Goal: Task Accomplishment & Management: Use online tool/utility

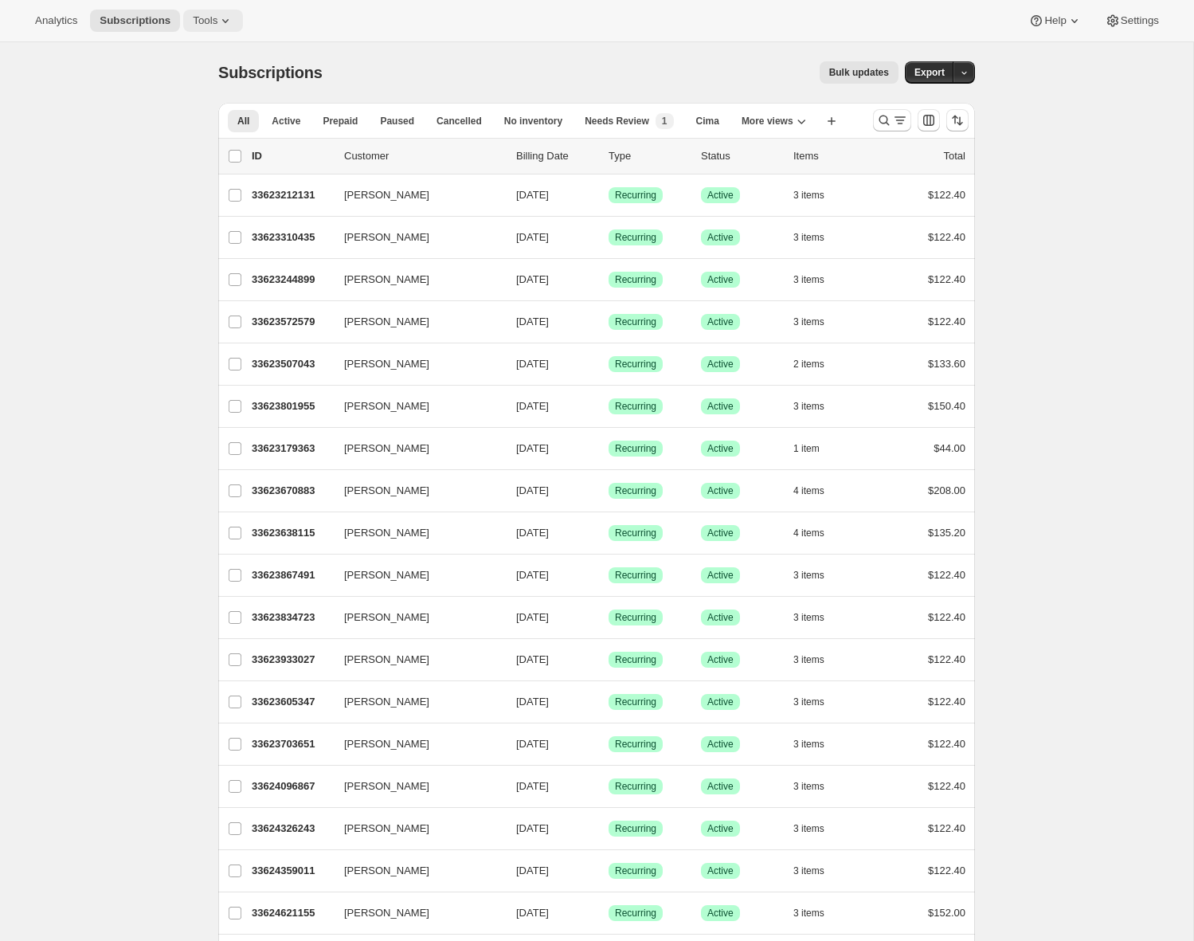
click at [229, 8] on div "Analytics Subscriptions Tools Help Settings" at bounding box center [597, 21] width 1194 height 42
click at [230, 22] on icon at bounding box center [225, 21] width 16 height 16
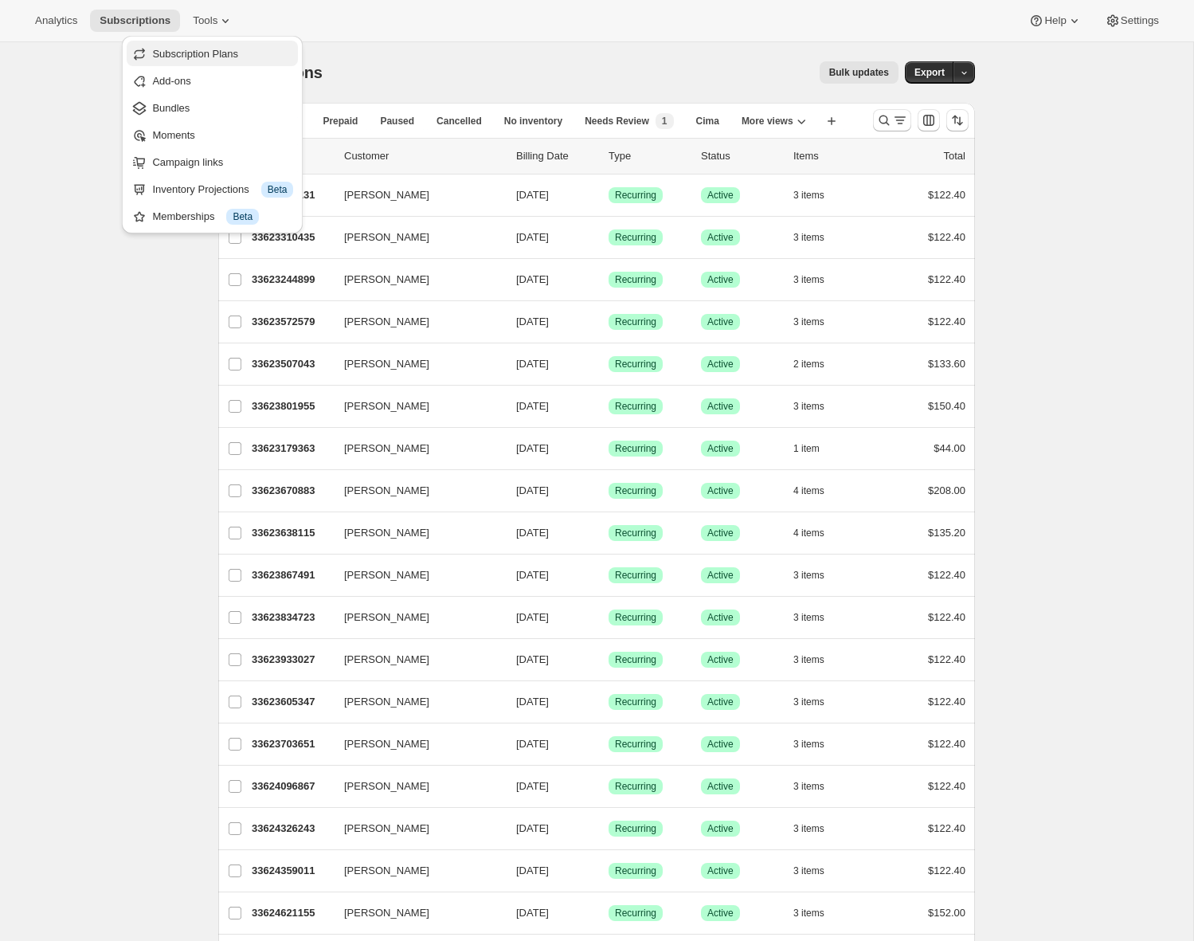
click at [238, 53] on span "Subscription Plans" at bounding box center [195, 54] width 86 height 12
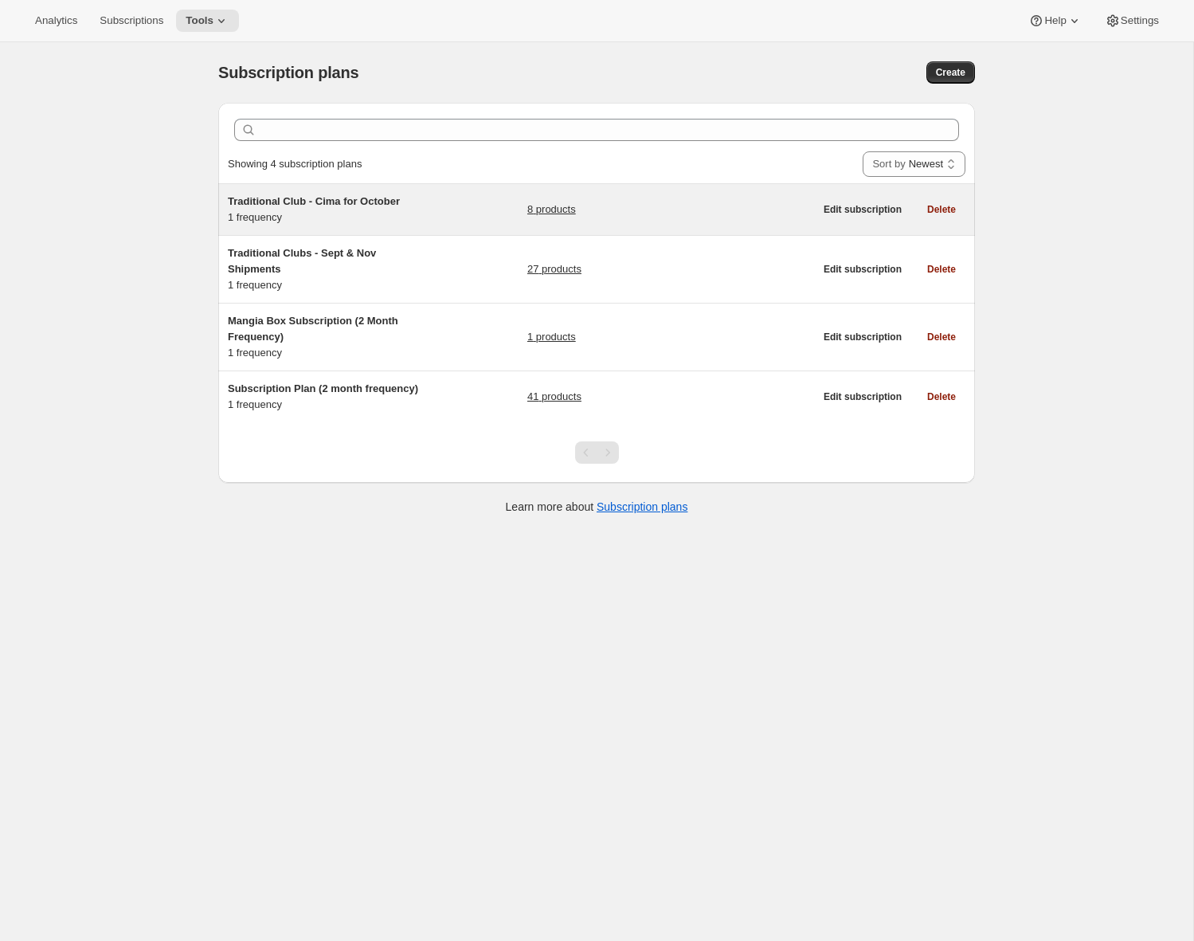
click at [350, 217] on div "Traditional Club - Cima for [DATE] frequency" at bounding box center [327, 210] width 199 height 32
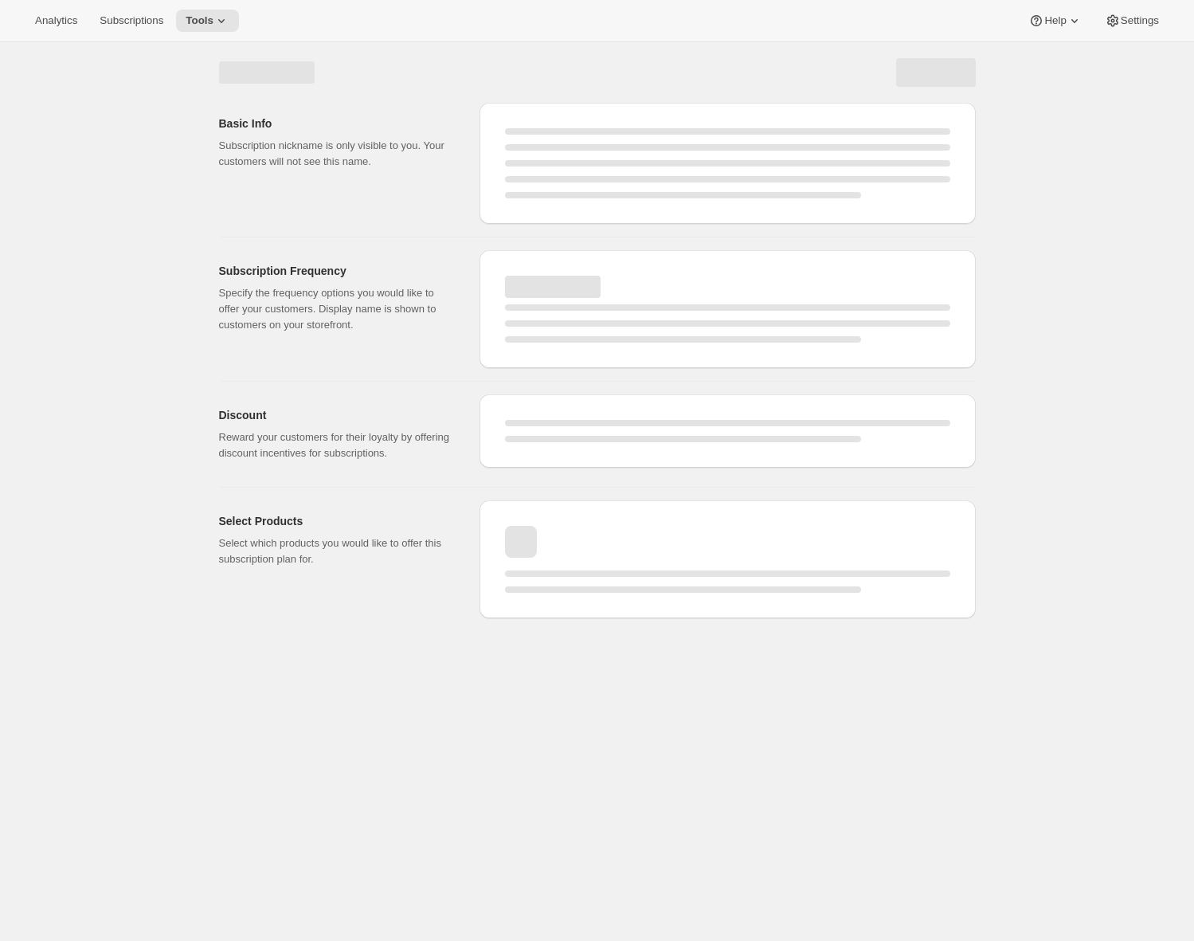
select select "WEEK"
select select "MONTH"
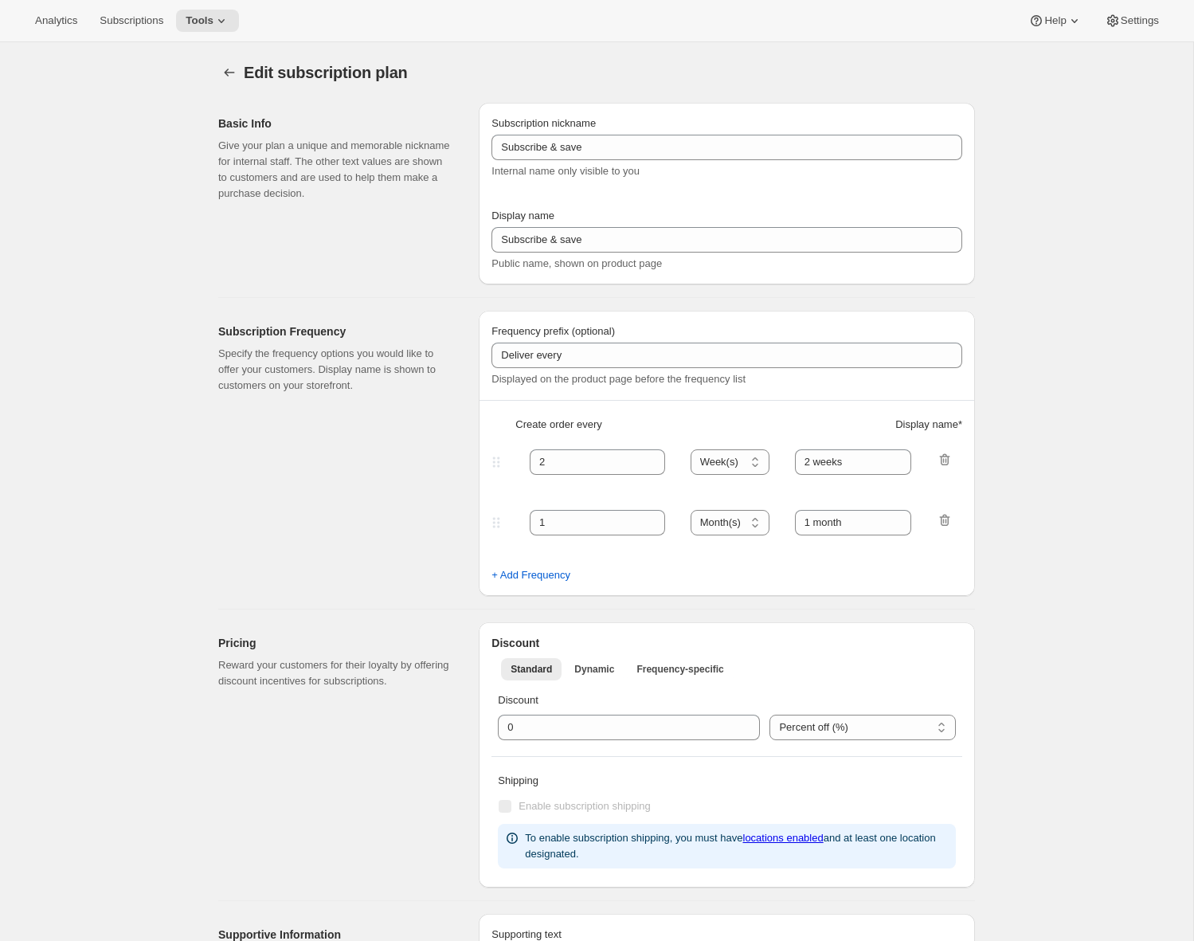
type input "Traditional Club - Cima for October"
type input "Join the Cima Club"
type input "3"
select select "MONTH"
type input "3 months"
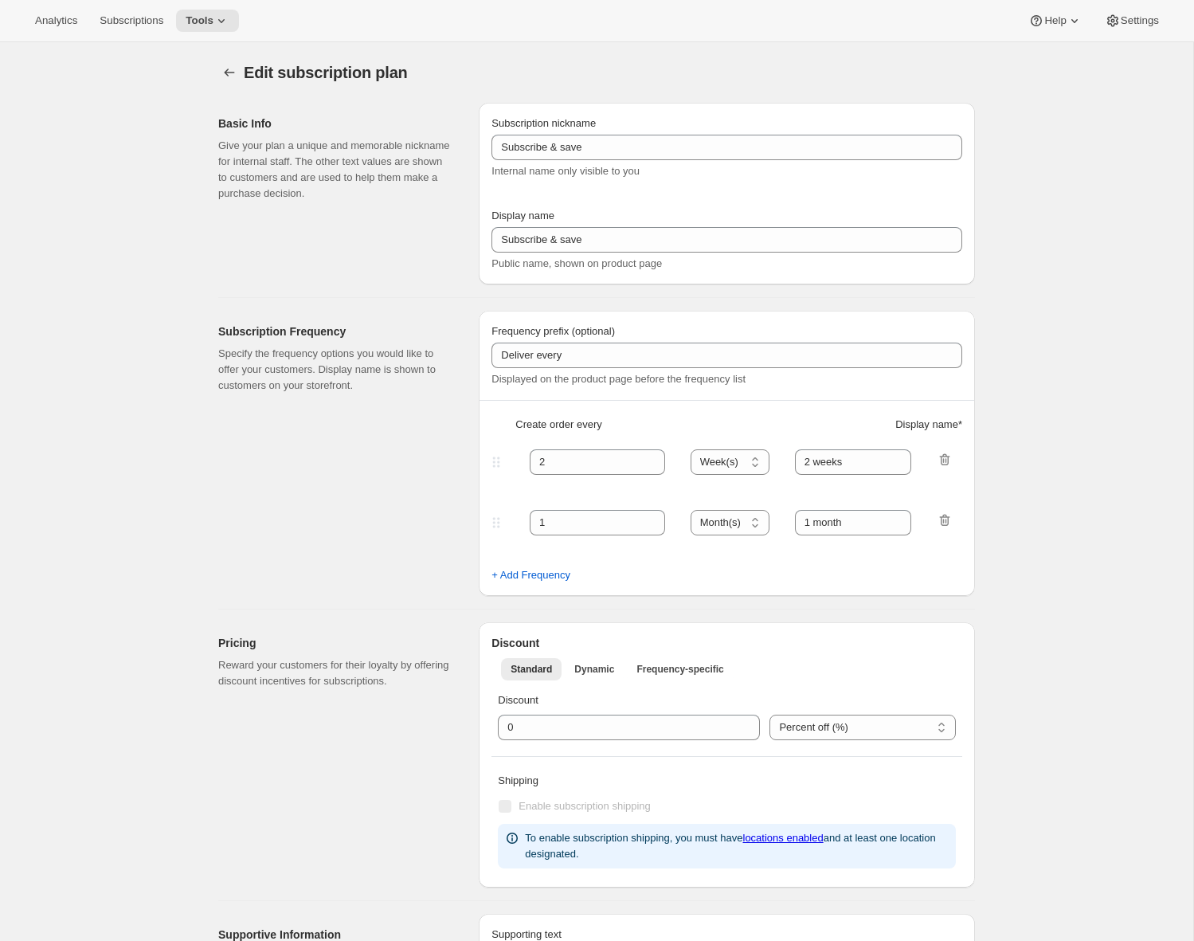
checkbox input "true"
select select "YEARDAY"
select select "10"
select select "15"
select select "2"
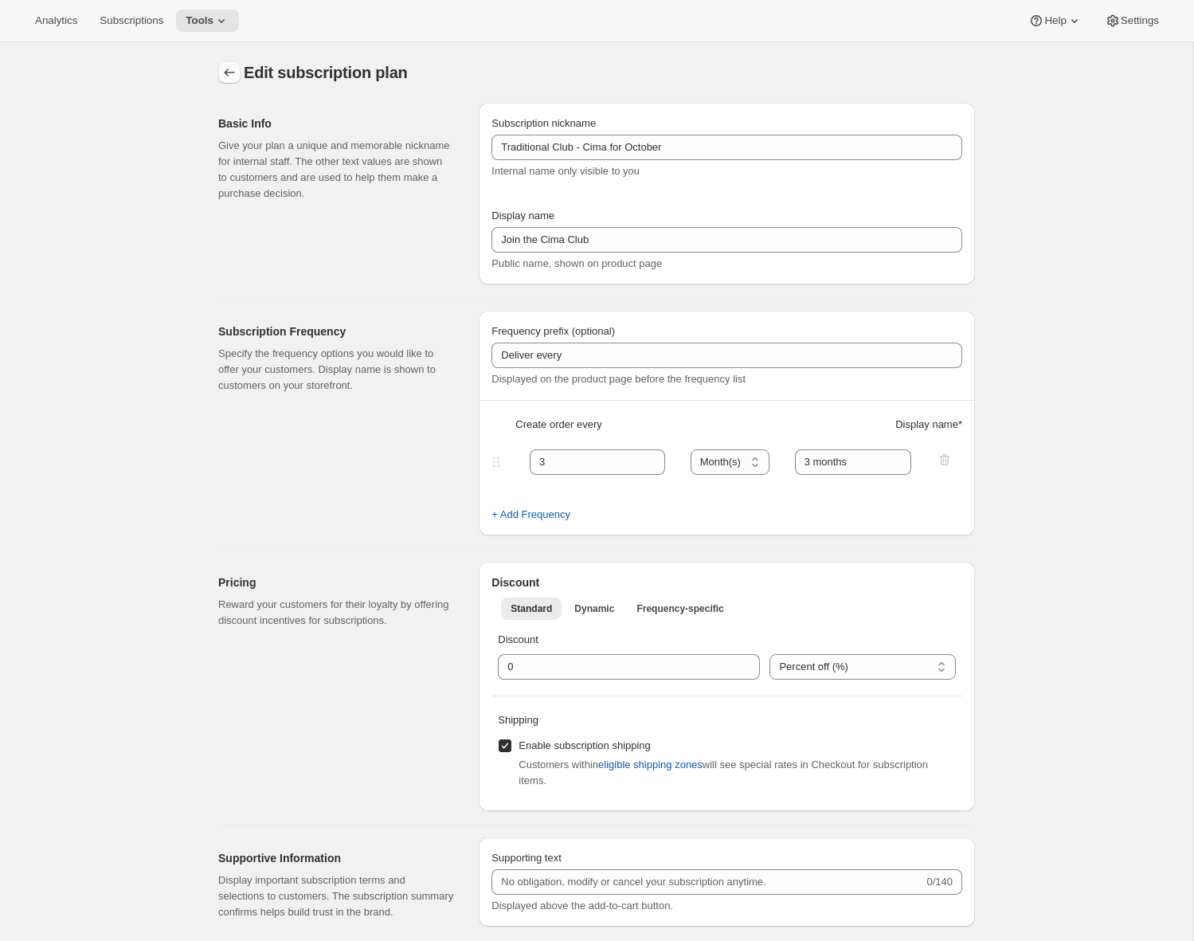
click at [236, 82] on button "Subscription plans" at bounding box center [229, 72] width 22 height 22
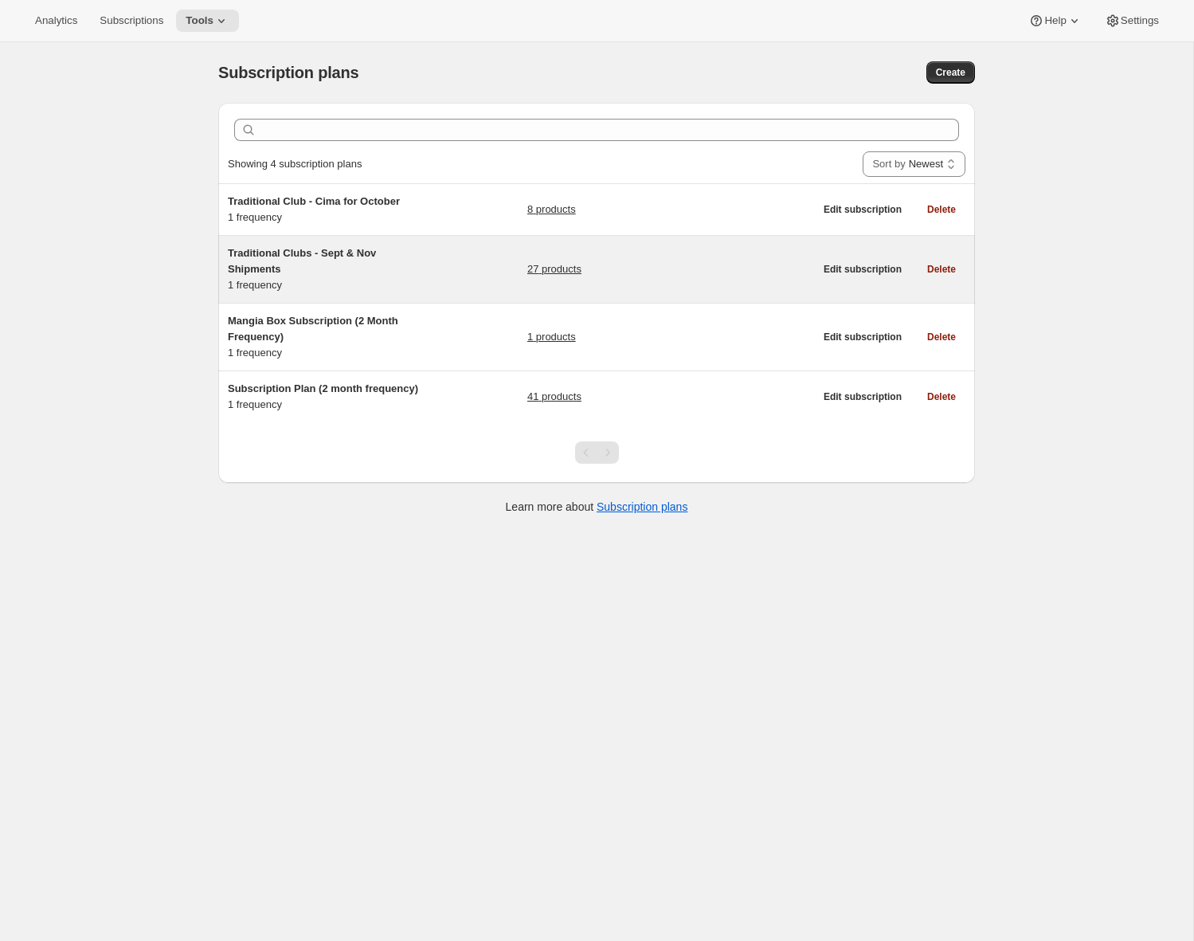
click at [368, 249] on span "Traditional Clubs - Sept & Nov Shipments" at bounding box center [302, 261] width 148 height 28
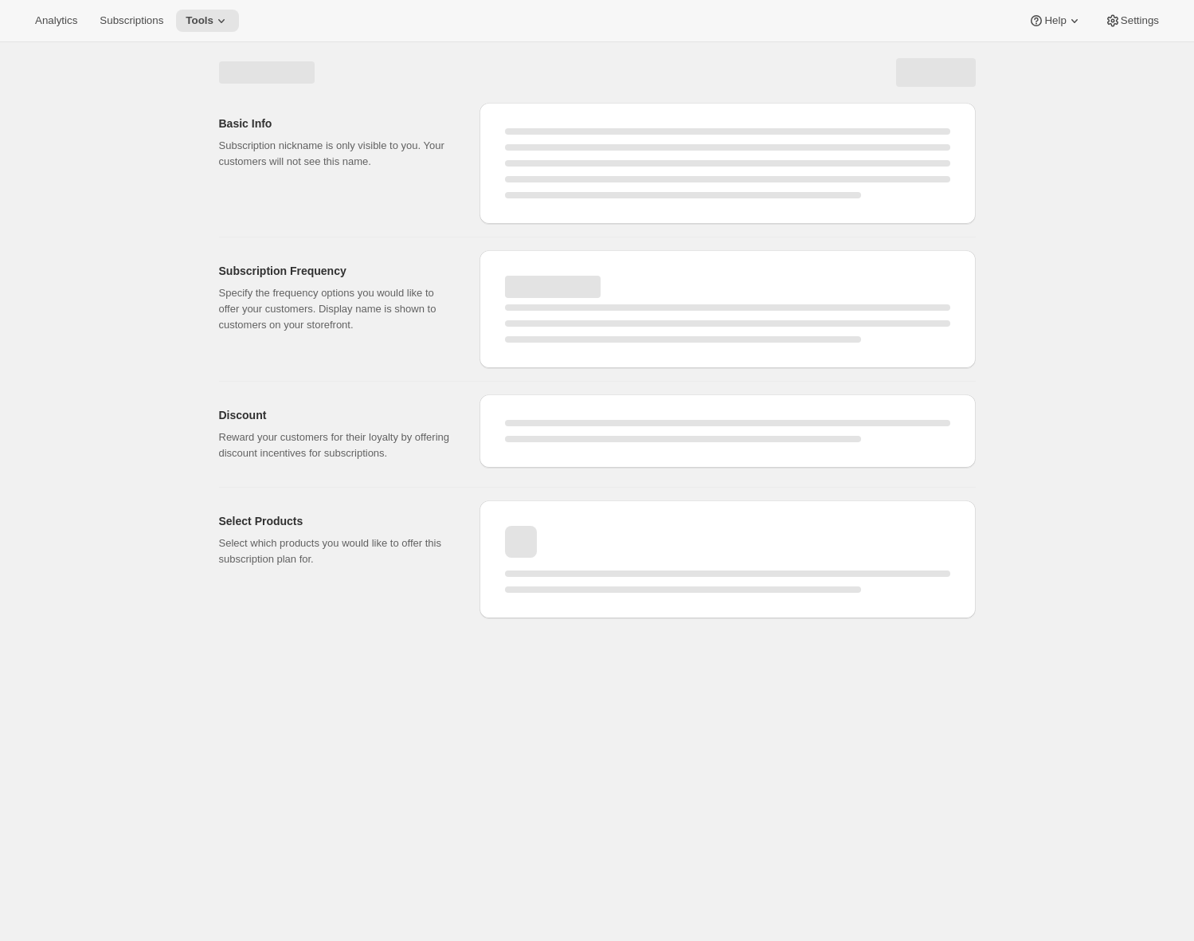
select select "WEEK"
select select "MONTH"
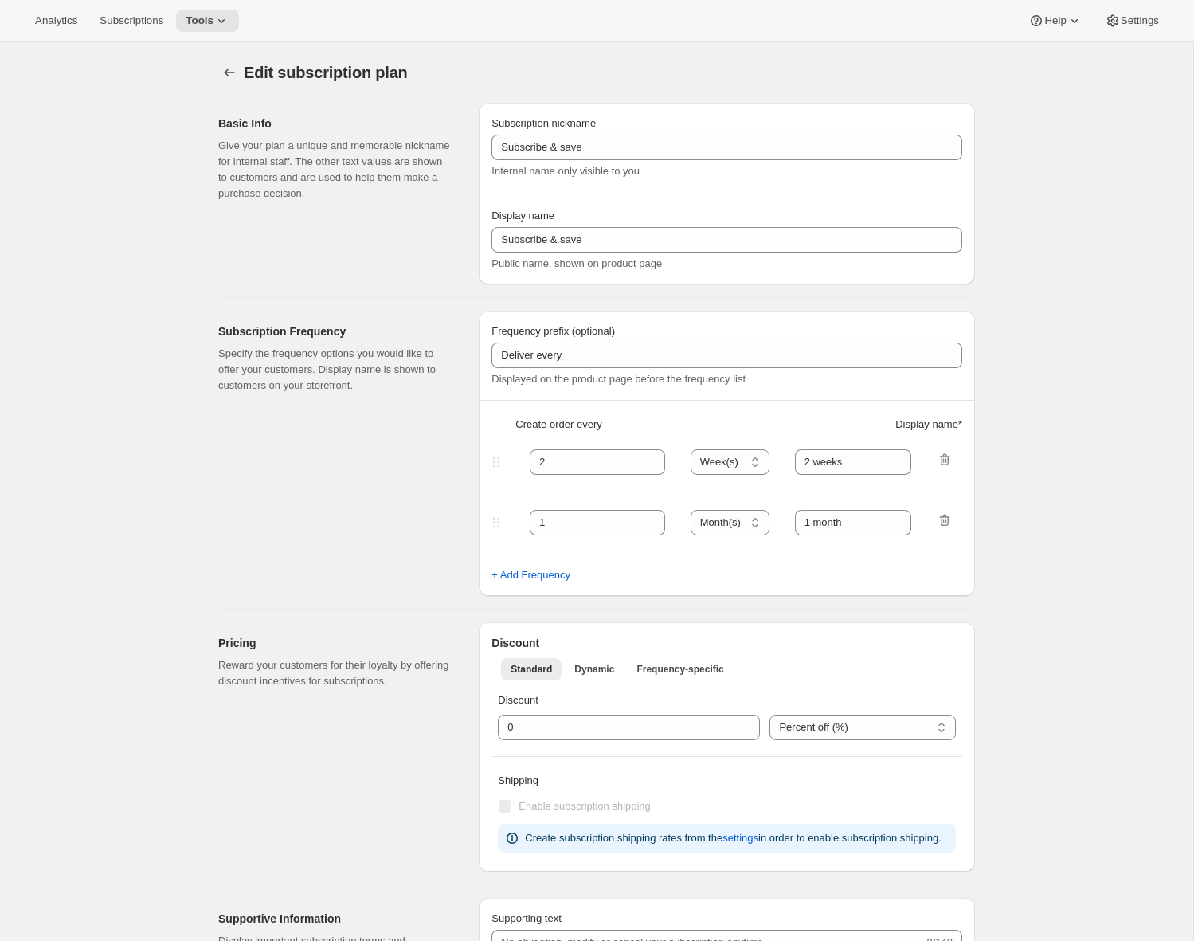
type input "Traditional Clubs - Sept & Nov Shipments"
type input "Join the club"
type input "Wine club"
type input "3"
select select "MONTH"
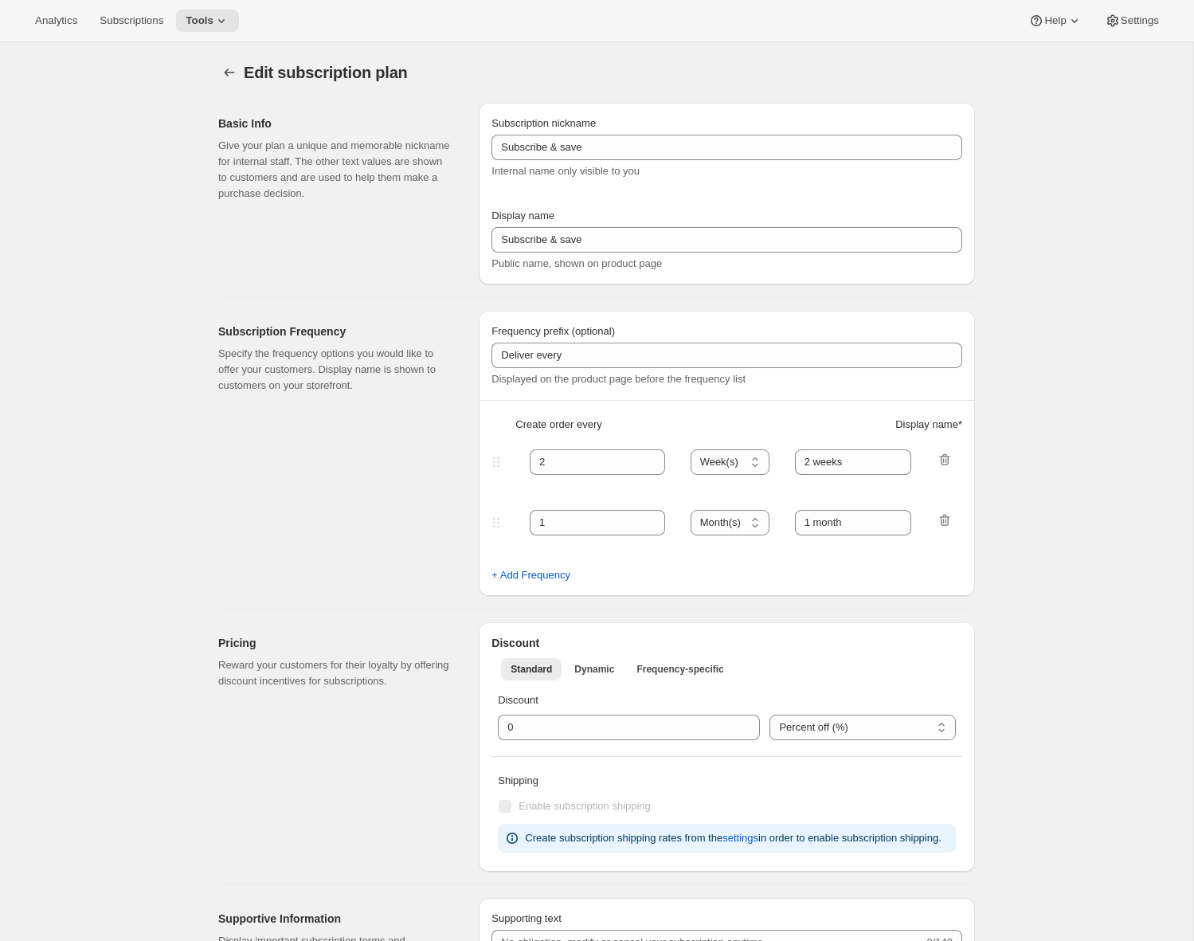
type input "selection"
checkbox input "true"
select select "YEARDAY"
select select "9"
select select "10"
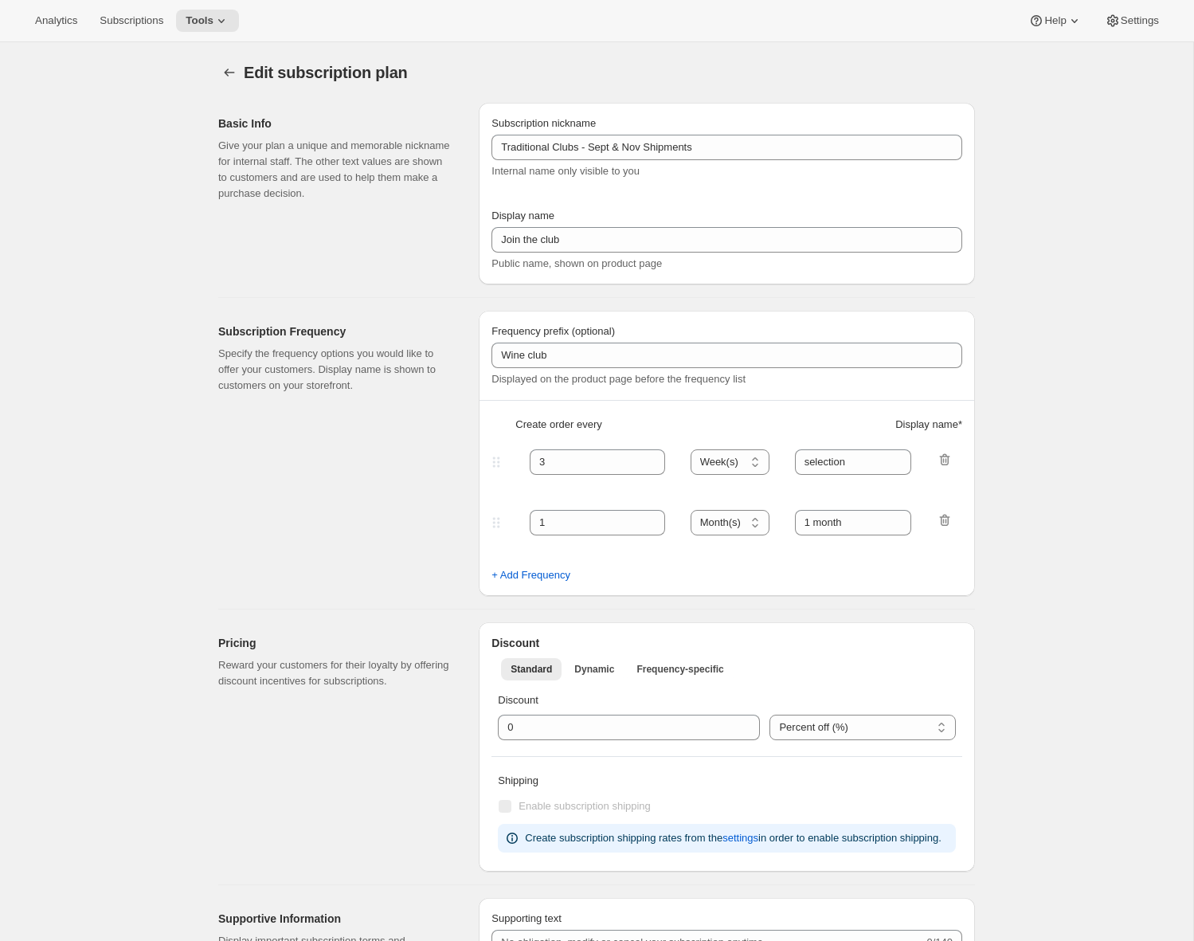
select select "11"
select select "5"
select select "2"
select select "4"
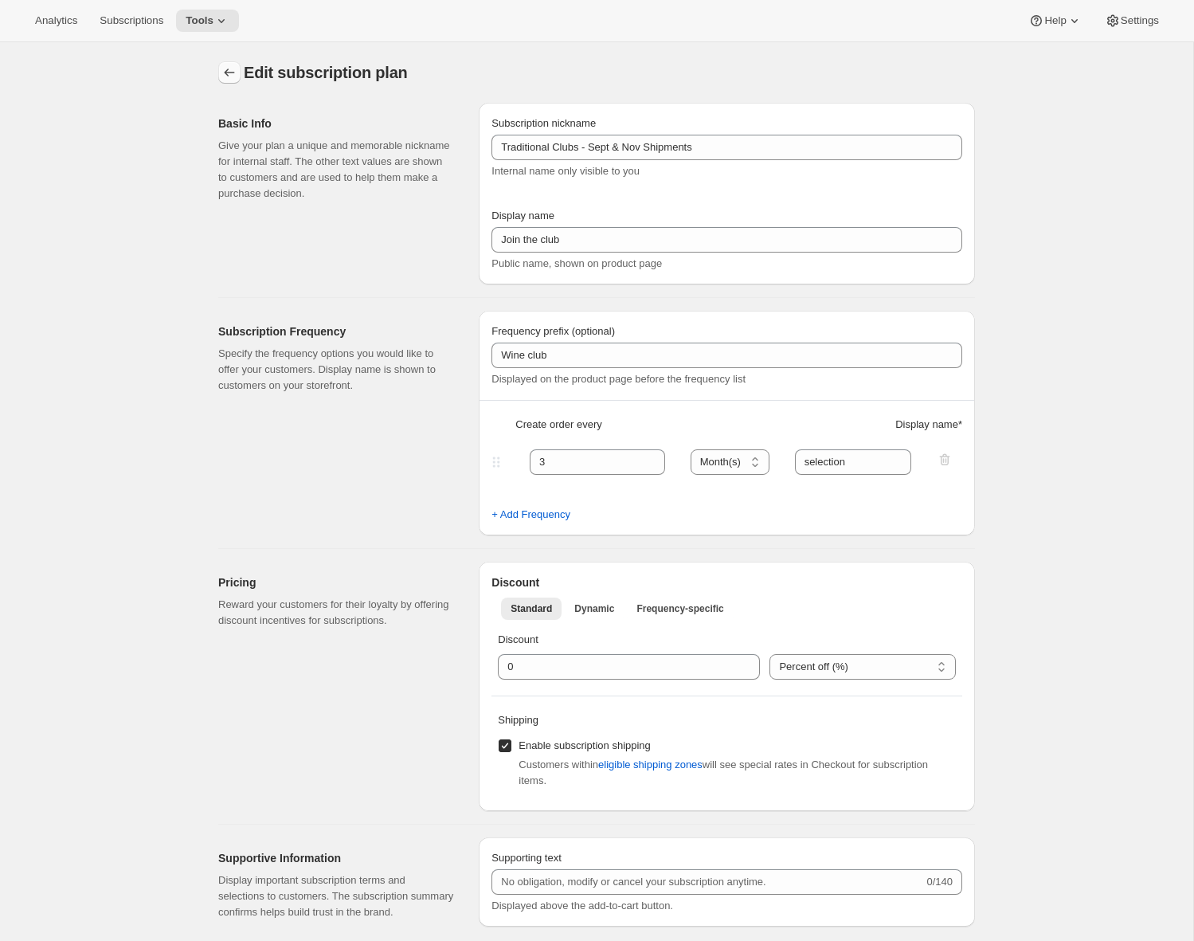
click at [226, 76] on icon "Subscription plans" at bounding box center [229, 73] width 16 height 16
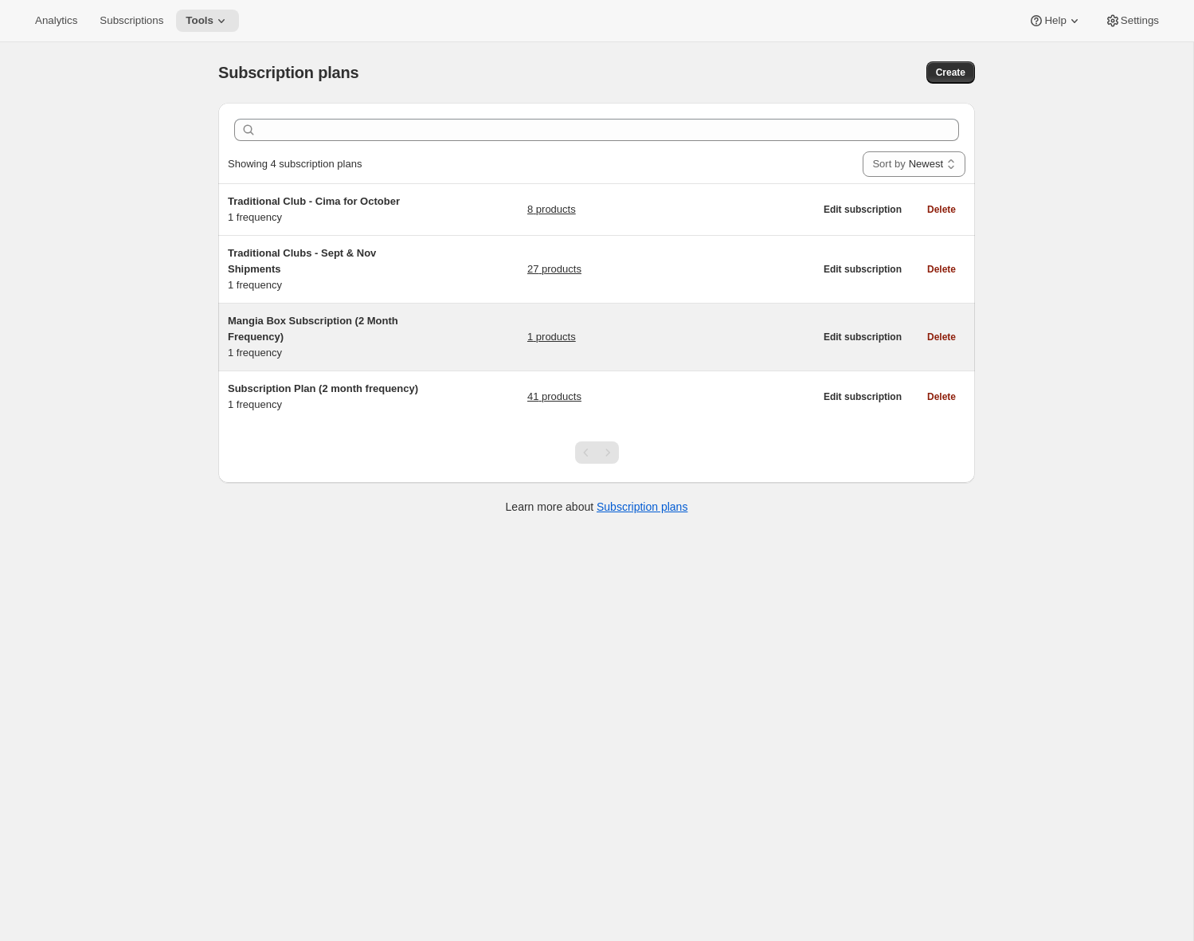
click at [386, 345] on div "Mangia Box Subscription (2 Month Frequency) 1 frequency" at bounding box center [327, 337] width 199 height 48
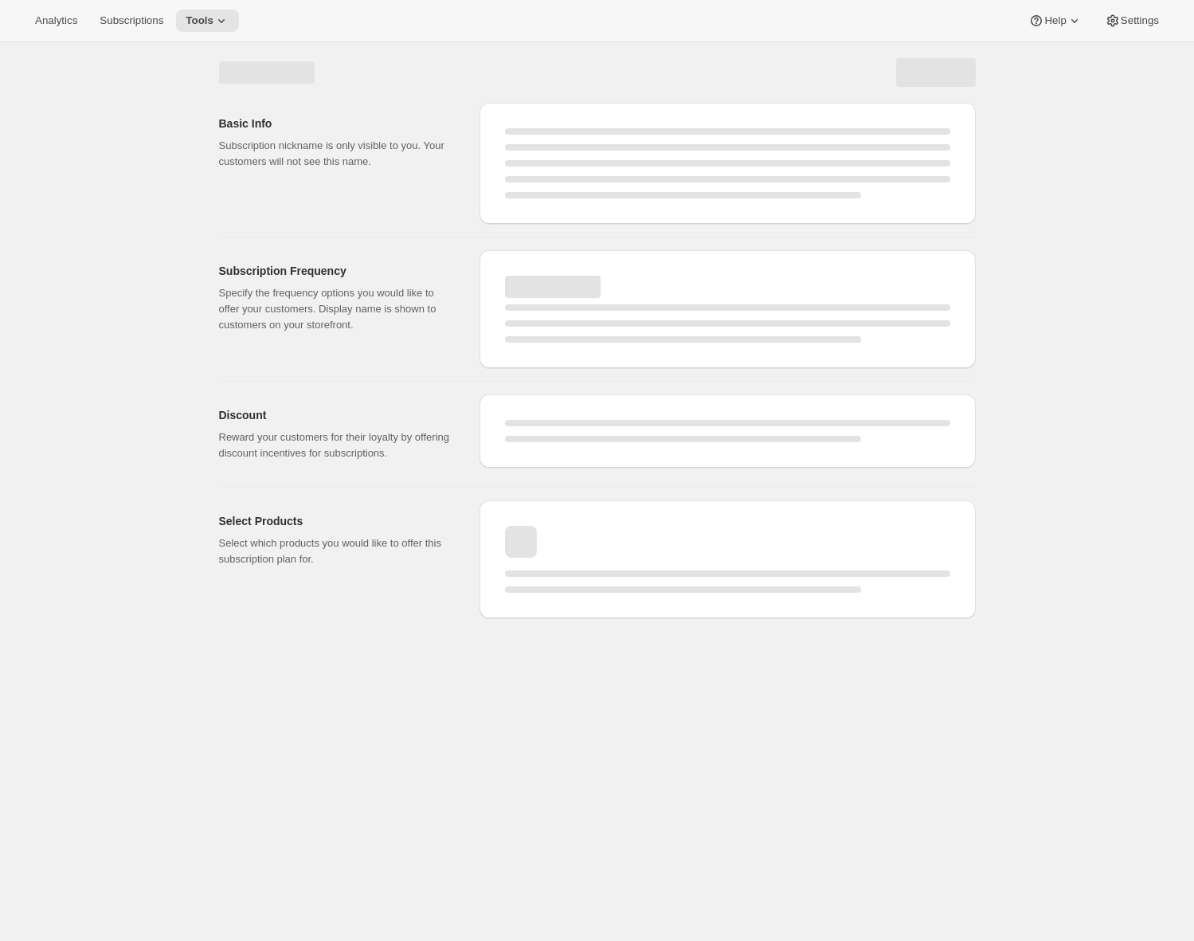
select select "WEEK"
select select "MONTH"
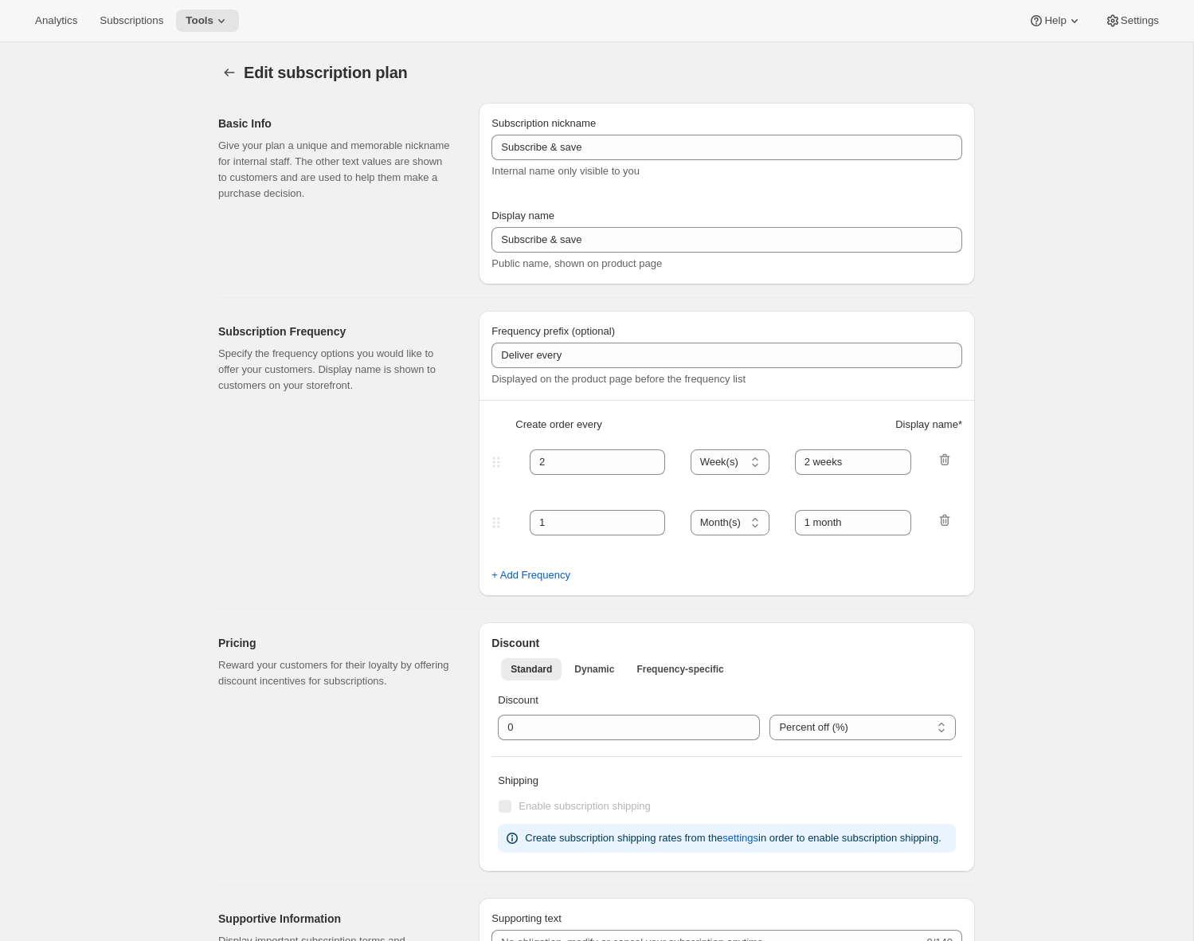
type input "Mangia Box Subscription (2 Month Frequency)"
type input "Subscribe to Mangia Box"
select select "MONTH"
type input "2 months"
select select "FIXED_AMOUNT"
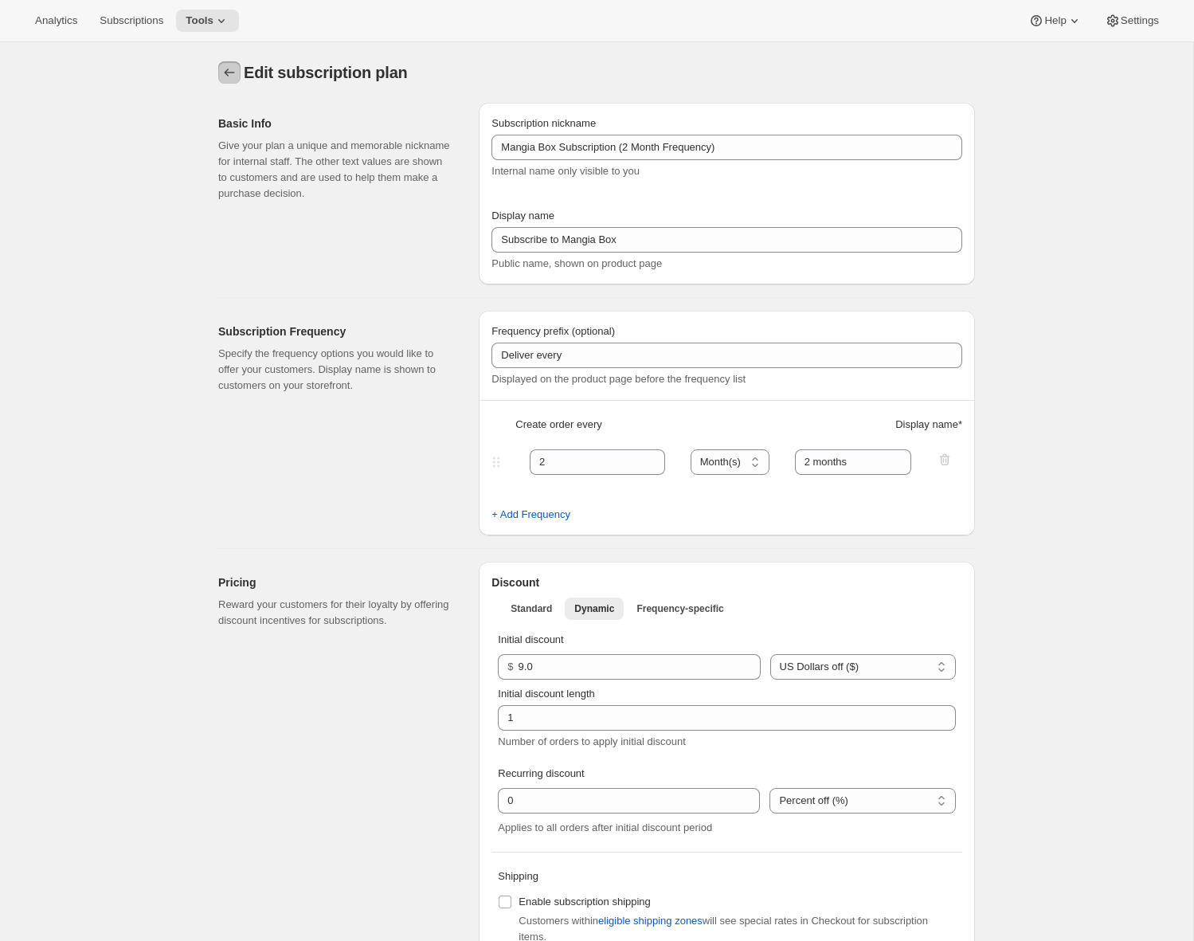
click at [233, 76] on icon "Subscription plans" at bounding box center [229, 73] width 16 height 16
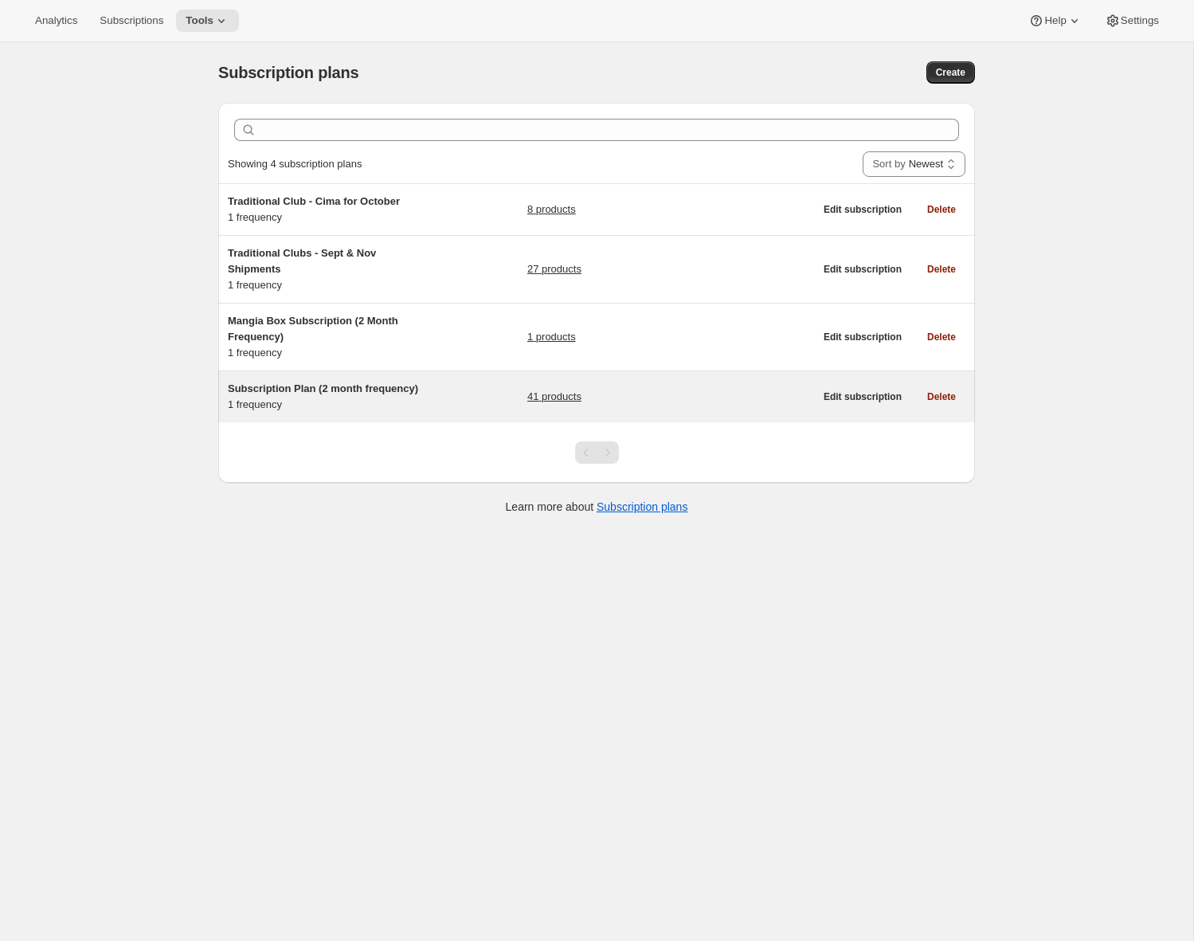
click at [377, 395] on h5 "Subscription Plan (2 month frequency)" at bounding box center [327, 389] width 199 height 16
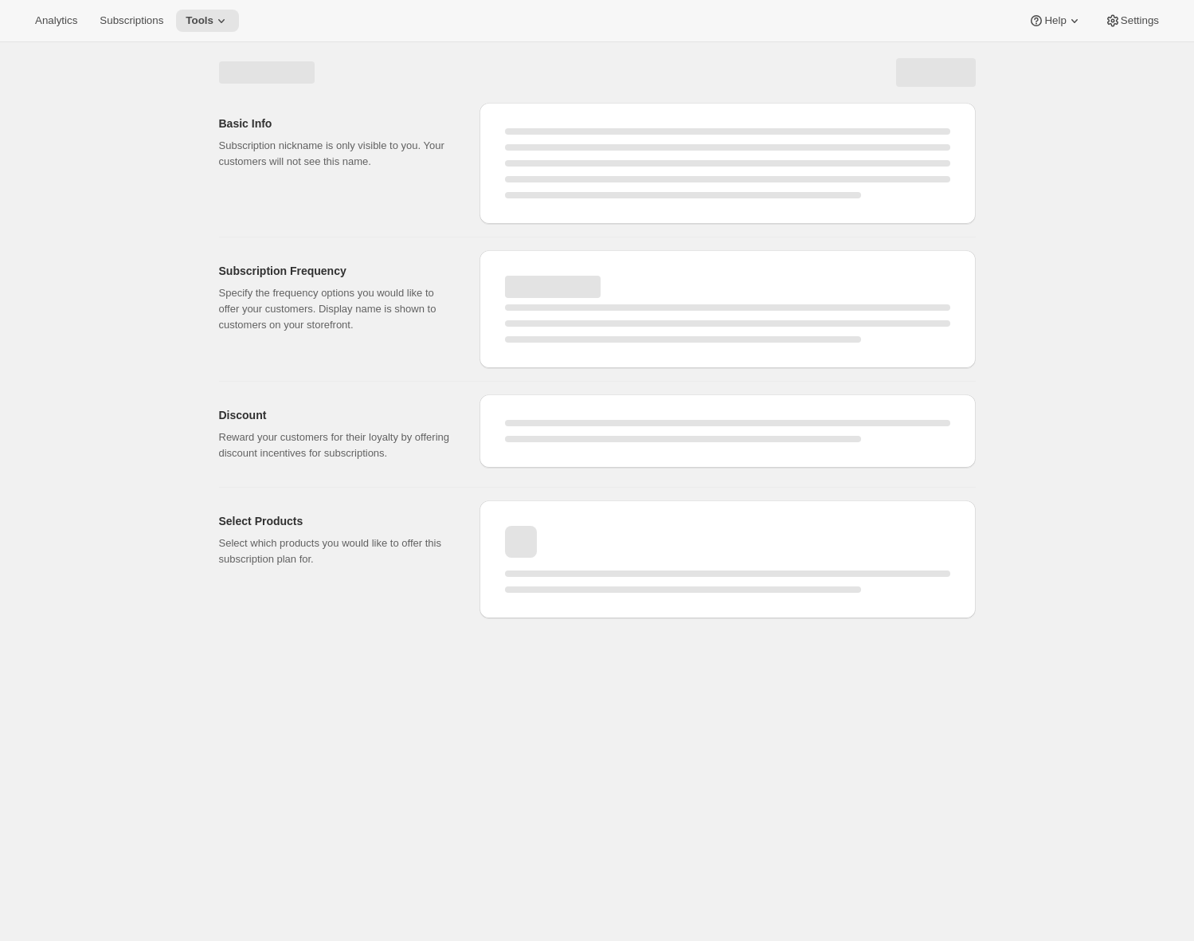
select select "WEEK"
select select "MONTH"
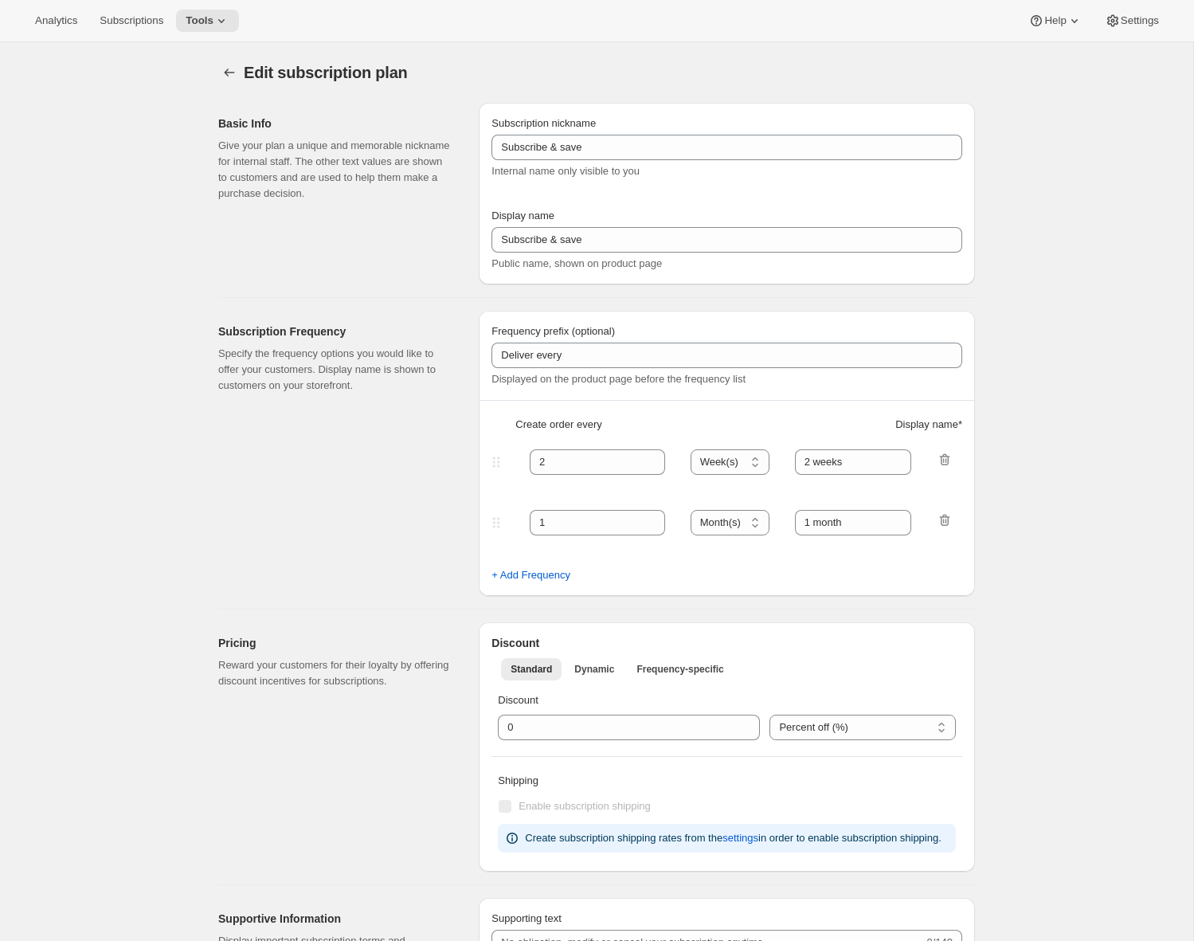
type input "Subscription Plan (2 month frequency)"
type input "Subscribe"
type input "3"
type input "3 months"
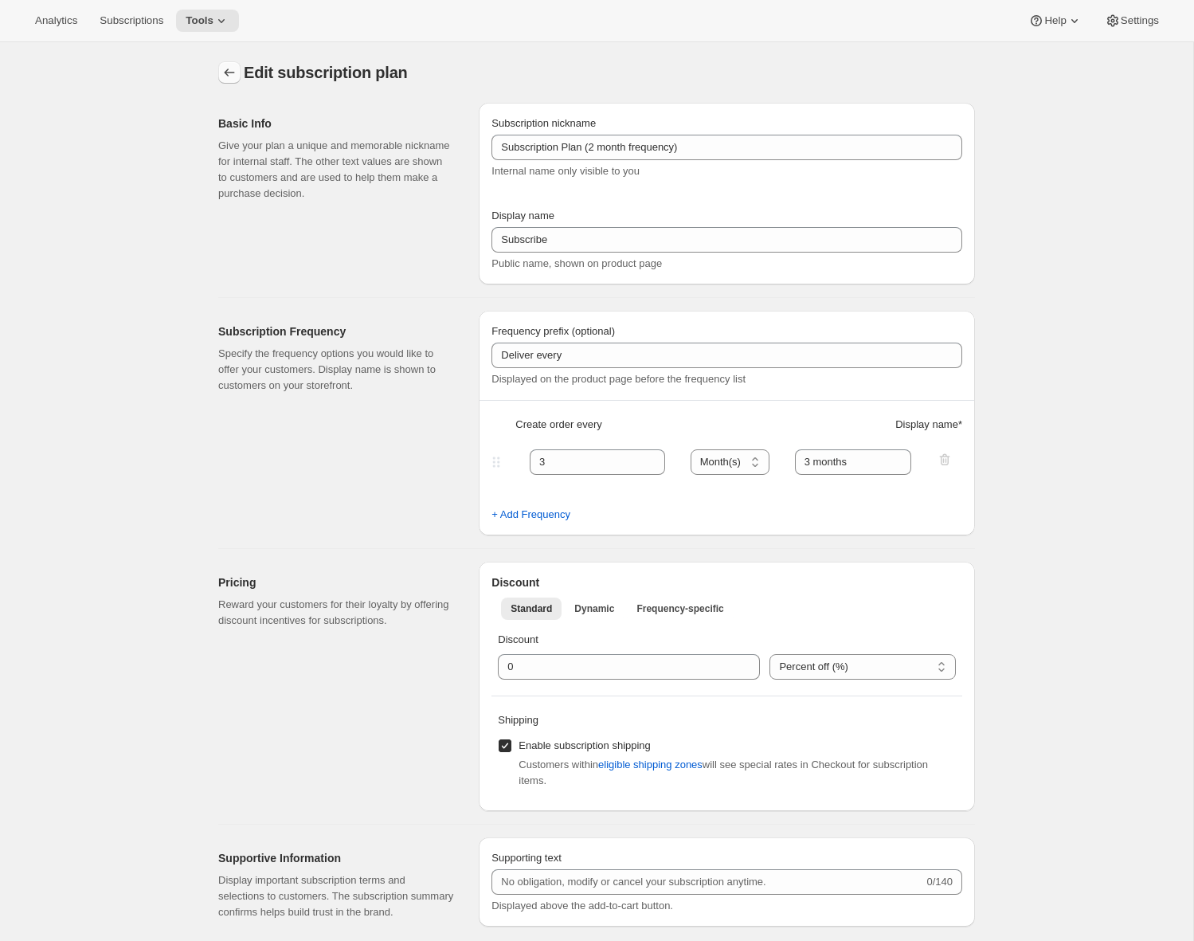
click at [237, 72] on icon "Subscription plans" at bounding box center [229, 73] width 16 height 16
